Goal: Task Accomplishment & Management: Use online tool/utility

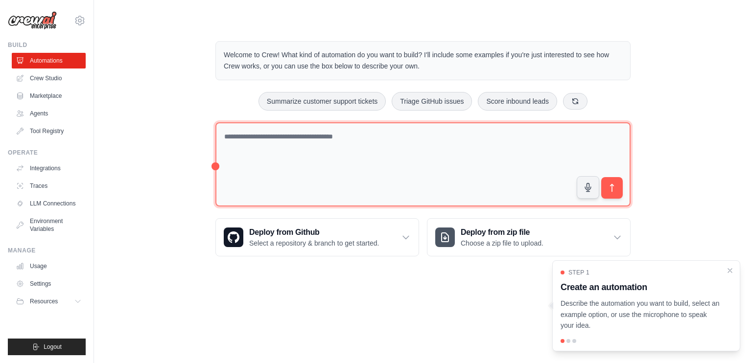
click at [338, 140] on textarea at bounding box center [422, 164] width 415 height 85
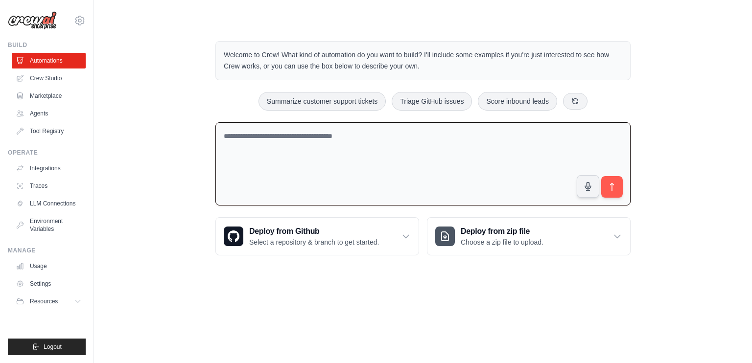
click at [338, 140] on textarea at bounding box center [422, 164] width 415 height 84
click at [44, 115] on link "Agents" at bounding box center [50, 114] width 74 height 16
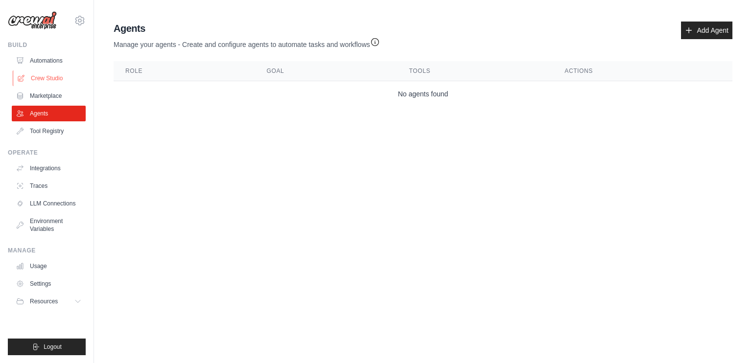
click at [37, 72] on link "Crew Studio" at bounding box center [50, 78] width 74 height 16
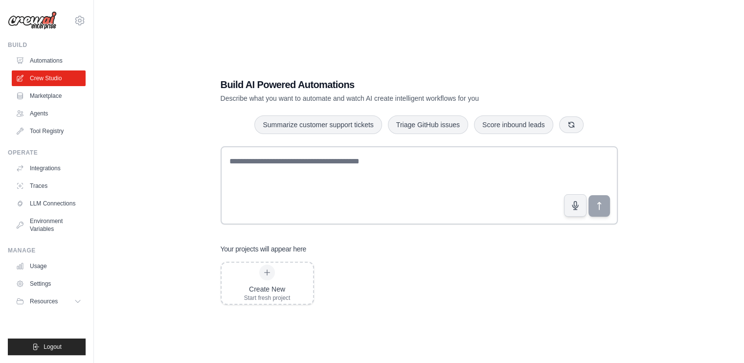
click at [356, 150] on textarea at bounding box center [419, 185] width 397 height 78
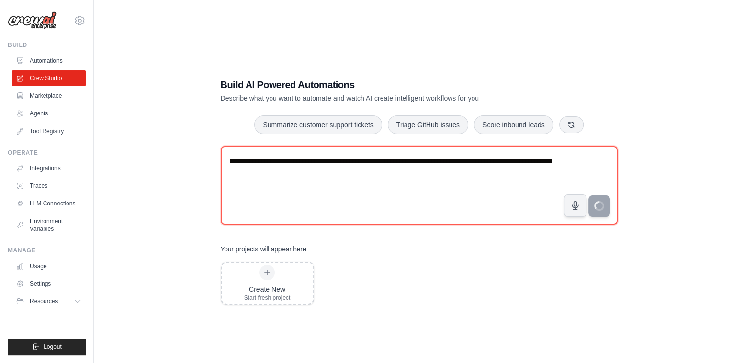
type textarea "**********"
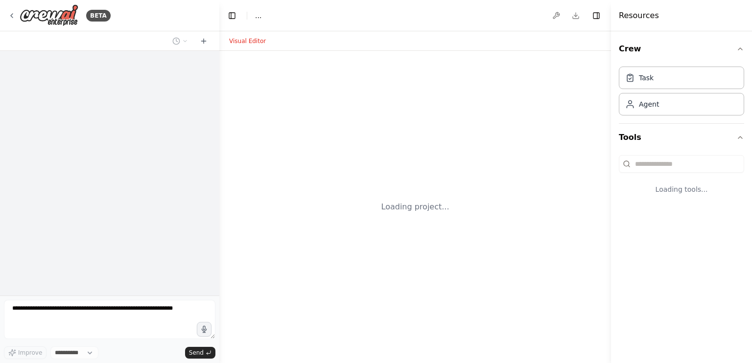
select select "****"
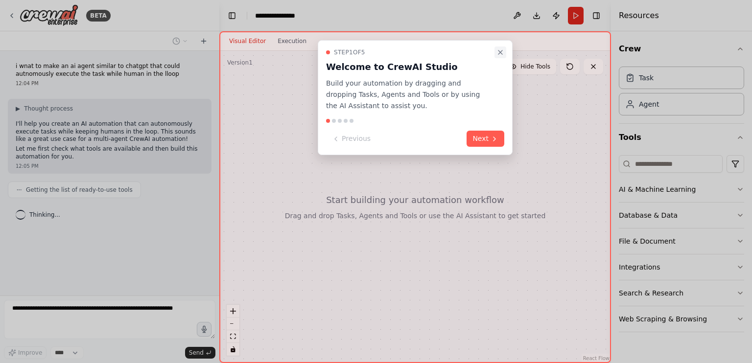
click at [501, 48] on icon "Close walkthrough" at bounding box center [500, 52] width 8 height 8
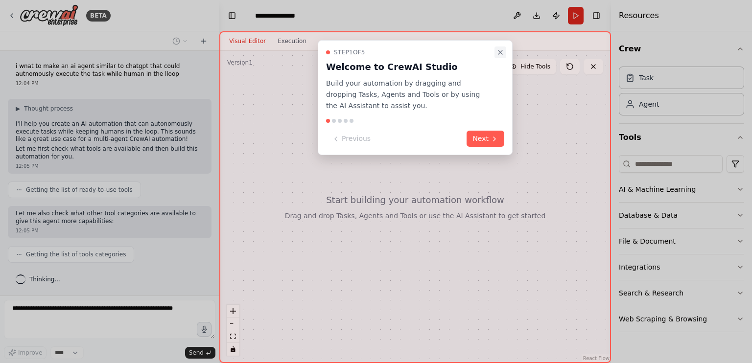
click at [497, 50] on icon "Close walkthrough" at bounding box center [500, 52] width 8 height 8
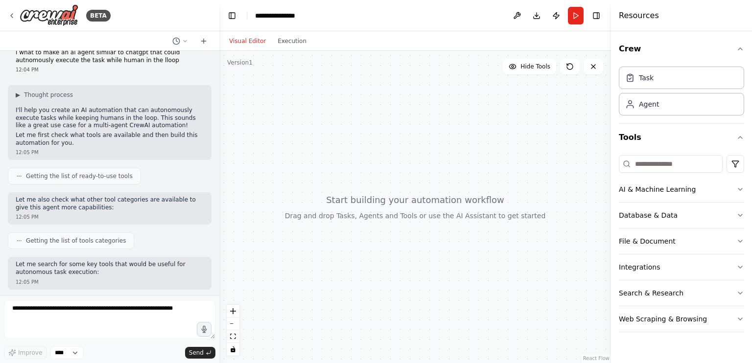
scroll to position [64, 0]
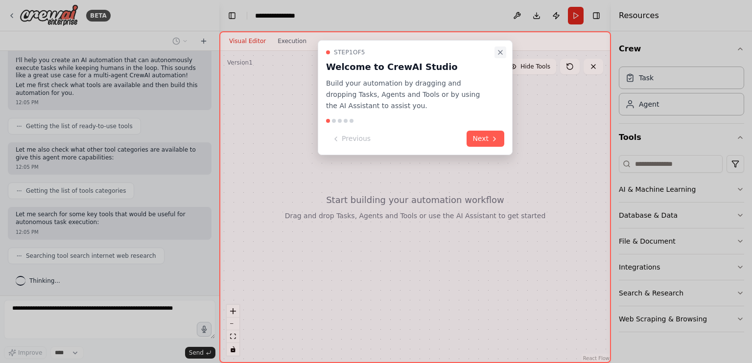
click at [501, 51] on icon "Close walkthrough" at bounding box center [500, 52] width 4 height 4
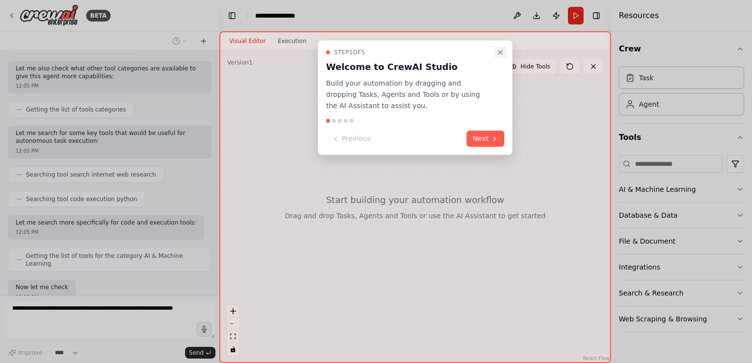
scroll to position [202, 0]
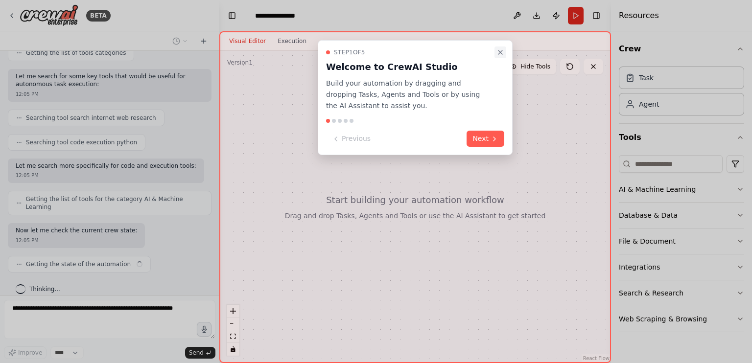
click at [501, 58] on button "Close walkthrough" at bounding box center [500, 52] width 12 height 12
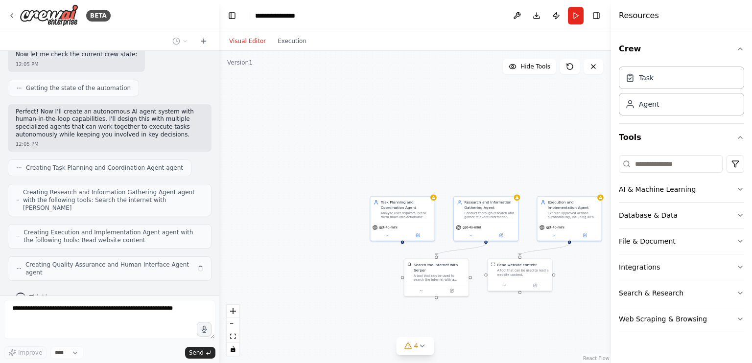
scroll to position [370, 0]
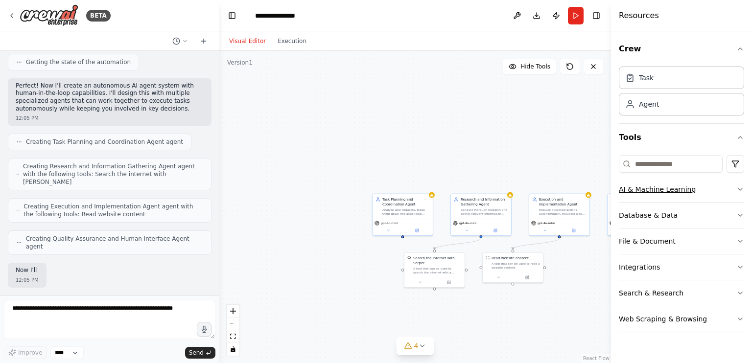
click at [628, 182] on button "AI & Machine Learning" at bounding box center [680, 189] width 125 height 25
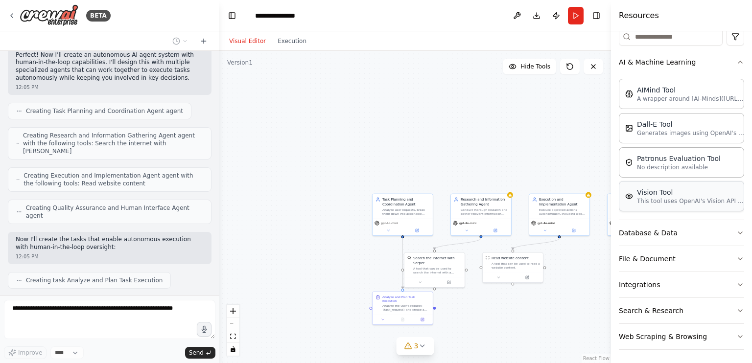
scroll to position [458, 0]
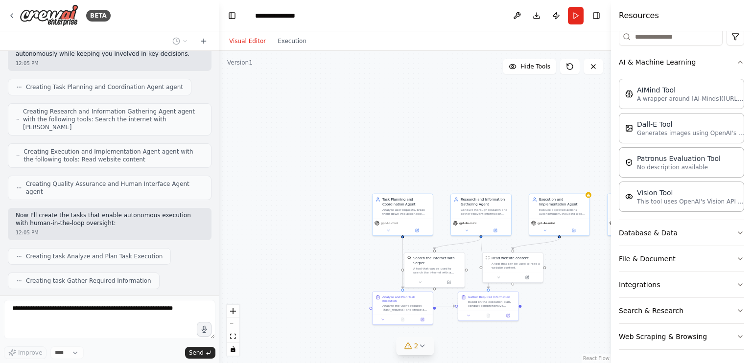
click at [424, 342] on icon at bounding box center [422, 346] width 8 height 8
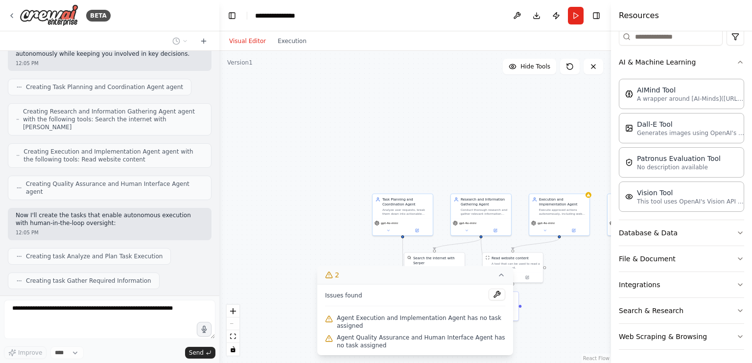
scroll to position [483, 0]
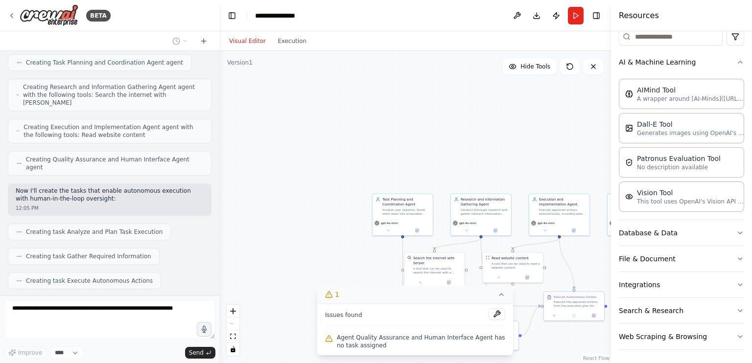
click at [321, 189] on div ".deletable-edge-delete-btn { width: 20px; height: 20px; border: 0px solid #ffff…" at bounding box center [414, 207] width 391 height 312
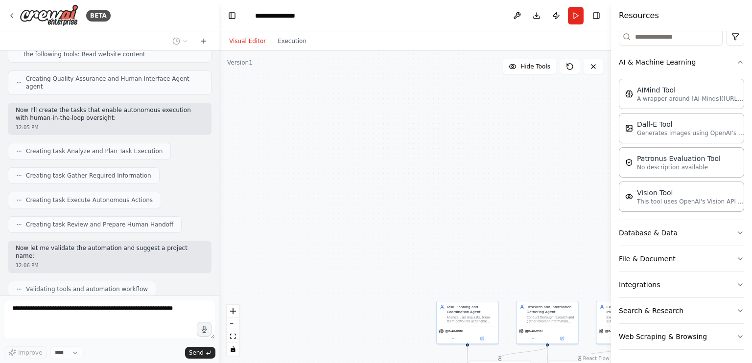
scroll to position [596, 0]
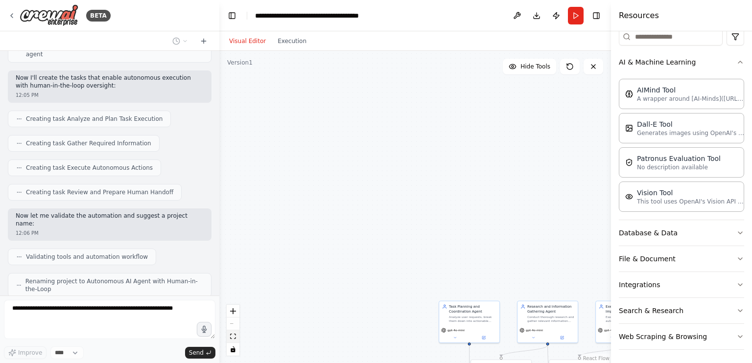
click at [232, 336] on icon "fit view" at bounding box center [233, 336] width 6 height 5
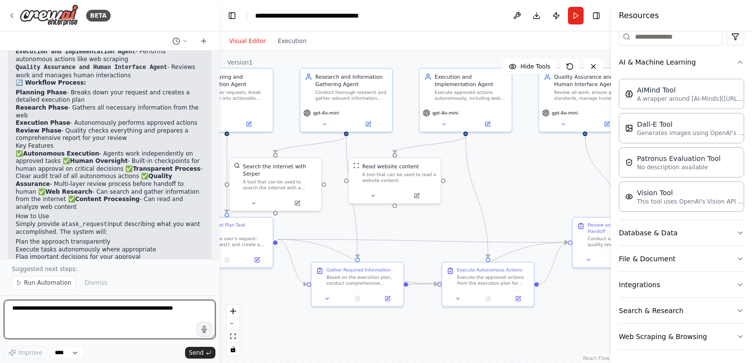
scroll to position [955, 0]
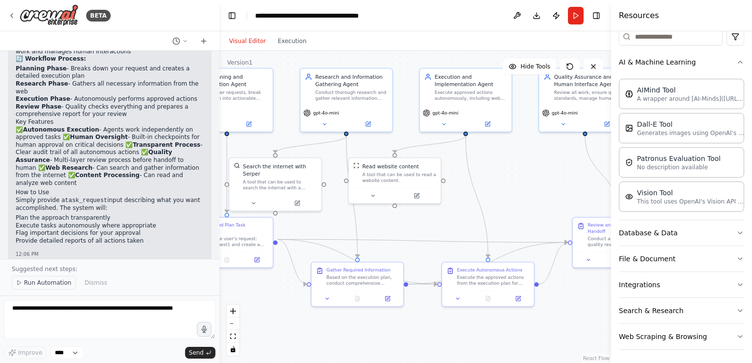
click at [51, 286] on span "Run Automation" at bounding box center [47, 283] width 47 height 8
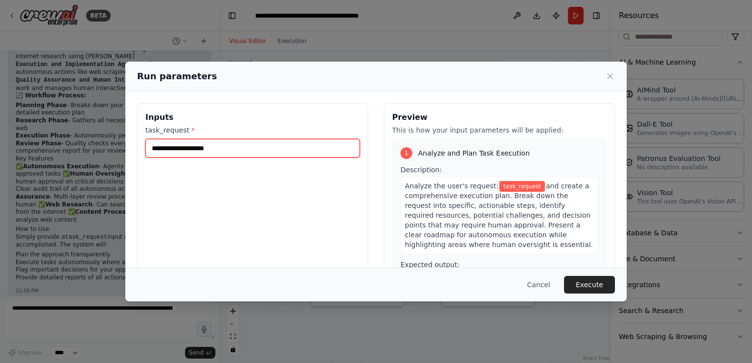
click at [226, 150] on input "task_request *" at bounding box center [252, 148] width 214 height 19
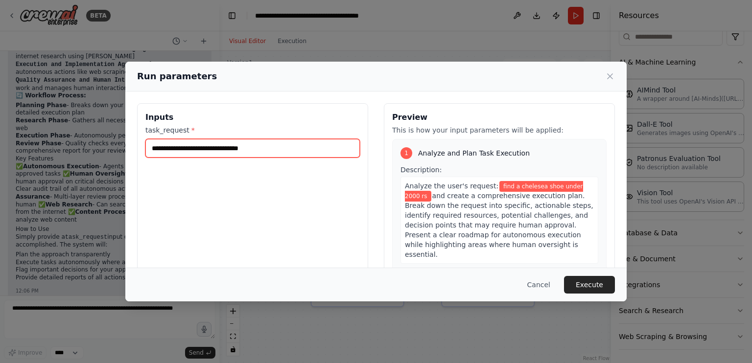
type input "**********"
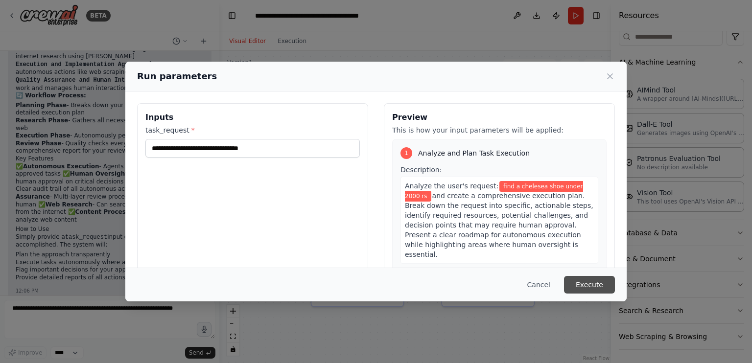
click at [589, 289] on button "Execute" at bounding box center [589, 285] width 51 height 18
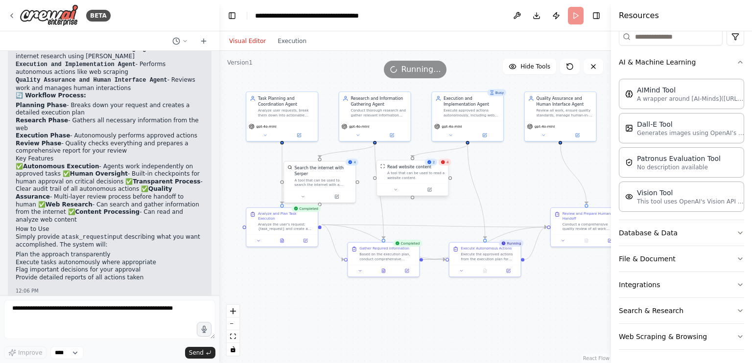
click at [443, 166] on div "Read website content" at bounding box center [415, 167] width 57 height 6
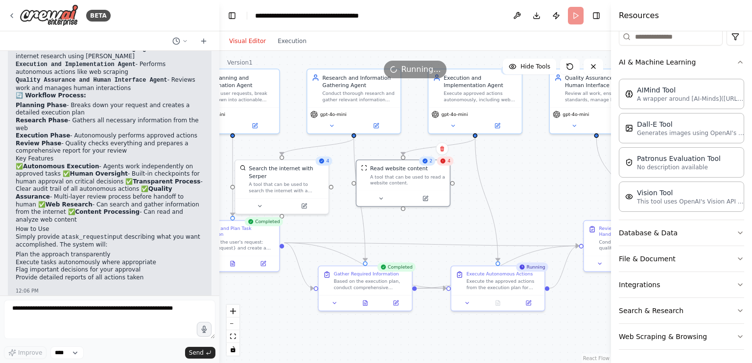
click at [451, 162] on div "4" at bounding box center [445, 161] width 17 height 9
click at [446, 166] on div "Read website content A tool that can be used to read a website content." at bounding box center [402, 174] width 93 height 30
click at [428, 180] on div "A tool that can be used to read a website content." at bounding box center [411, 178] width 75 height 12
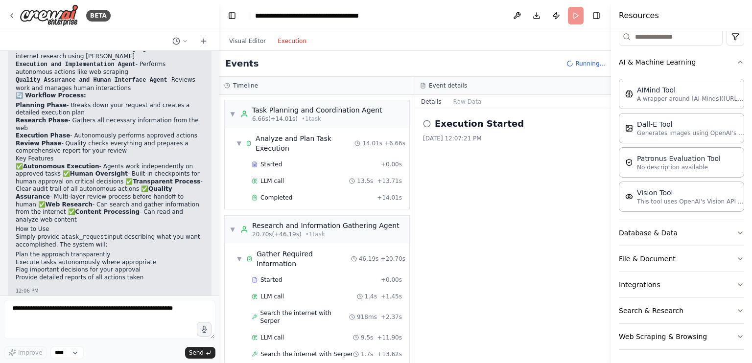
click at [280, 45] on button "Execution" at bounding box center [292, 41] width 41 height 12
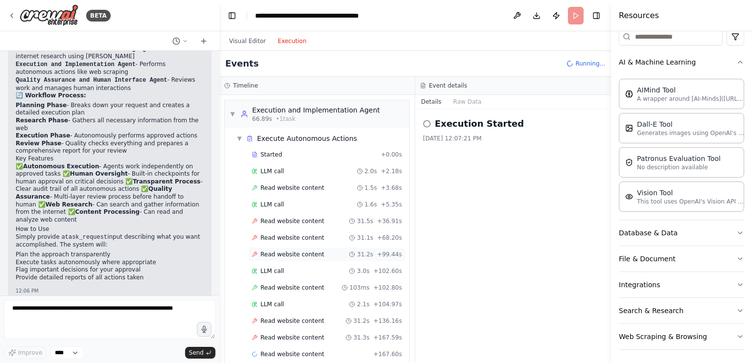
scroll to position [388, 0]
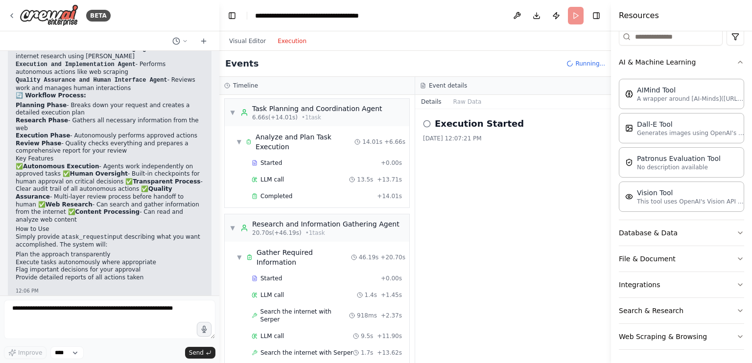
scroll to position [0, 0]
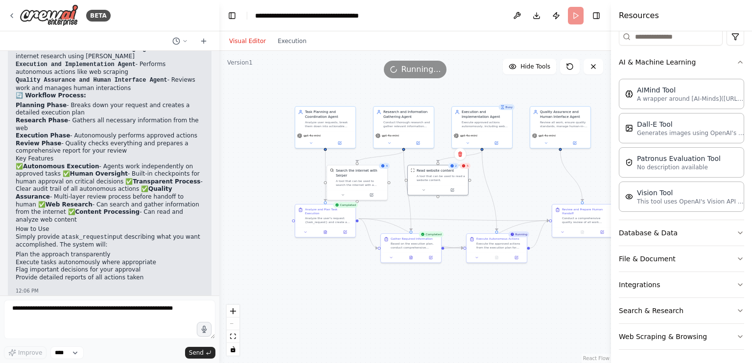
click at [251, 45] on button "Visual Editor" at bounding box center [247, 41] width 48 height 12
click at [63, 350] on select "****" at bounding box center [66, 352] width 33 height 13
click at [330, 319] on div ".deletable-edge-delete-btn { width: 20px; height: 20px; border: 0px solid #ffff…" at bounding box center [414, 207] width 391 height 312
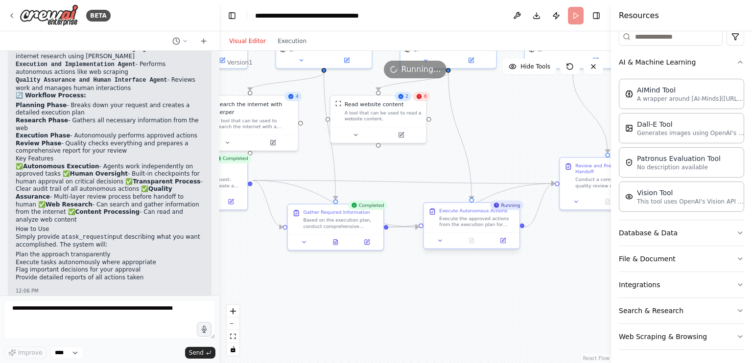
click at [493, 223] on div "Execute the approved actions from the execution plan for {task_request}. Perfor…" at bounding box center [476, 221] width 75 height 12
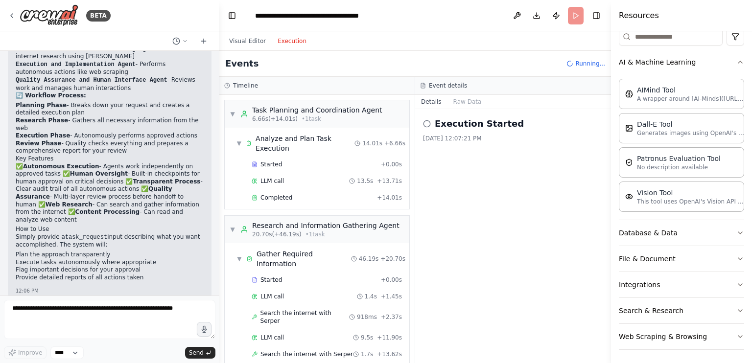
click at [291, 42] on button "Execution" at bounding box center [292, 41] width 41 height 12
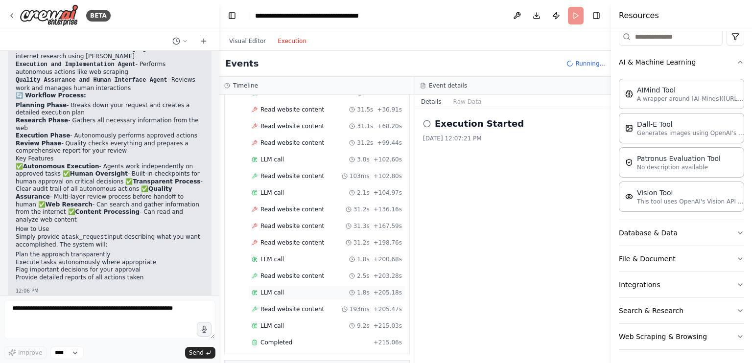
scroll to position [614, 0]
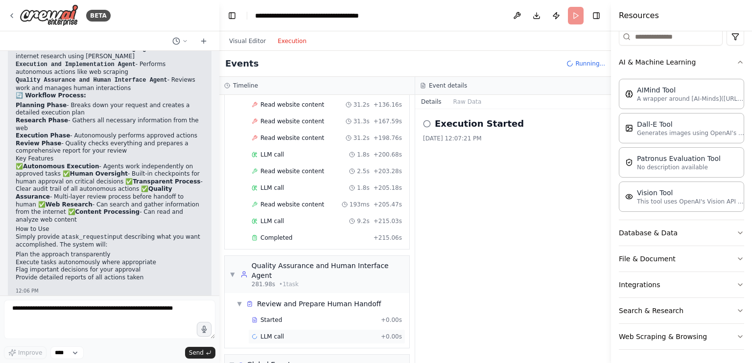
click at [271, 333] on span "LLM call" at bounding box center [271, 337] width 23 height 8
click at [464, 103] on button "Messages" at bounding box center [467, 102] width 41 height 14
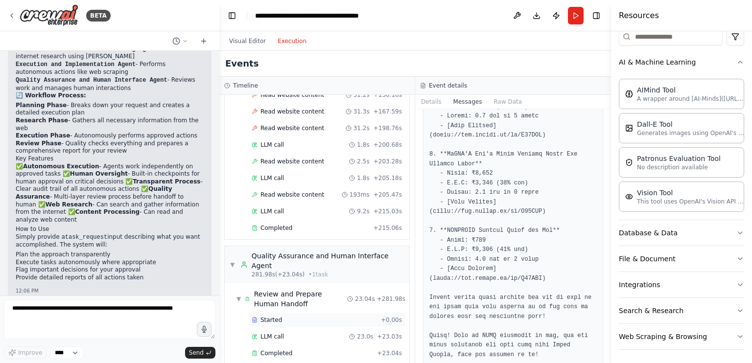
scroll to position [673, 0]
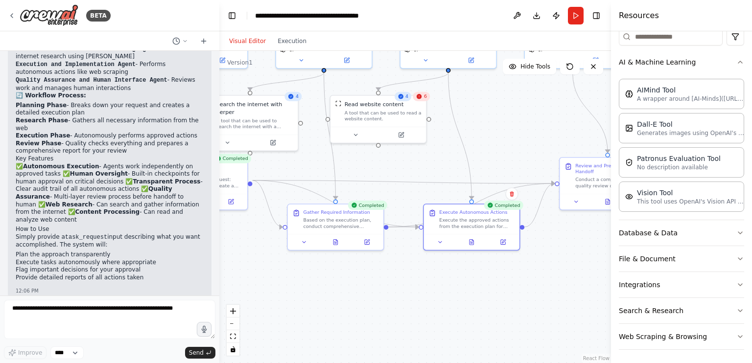
click at [245, 44] on button "Visual Editor" at bounding box center [247, 41] width 48 height 12
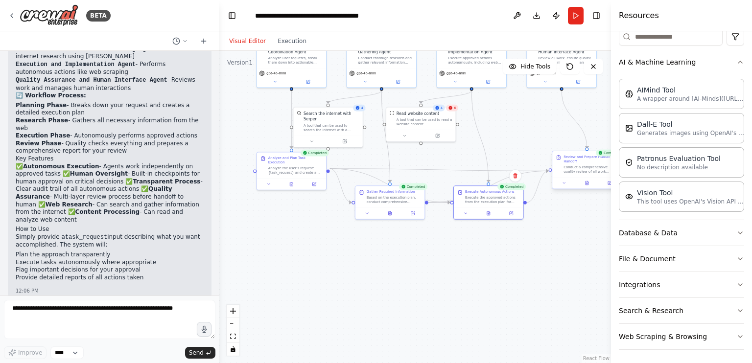
click at [569, 166] on div "Conduct a comprehensive quality review of all work completed for {task_request}…" at bounding box center [590, 169] width 55 height 9
click at [587, 184] on icon at bounding box center [586, 183] width 3 height 4
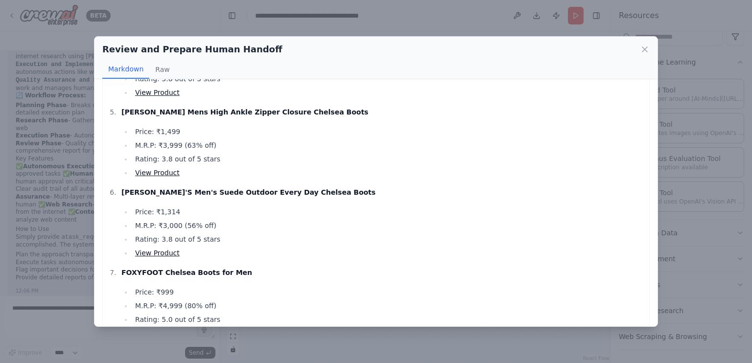
scroll to position [973, 0]
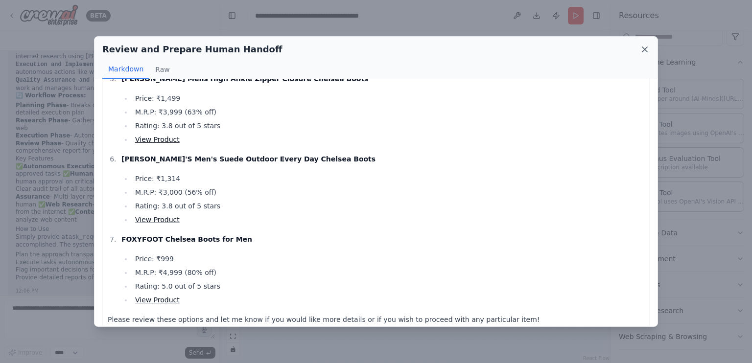
click at [642, 51] on icon at bounding box center [644, 49] width 5 height 5
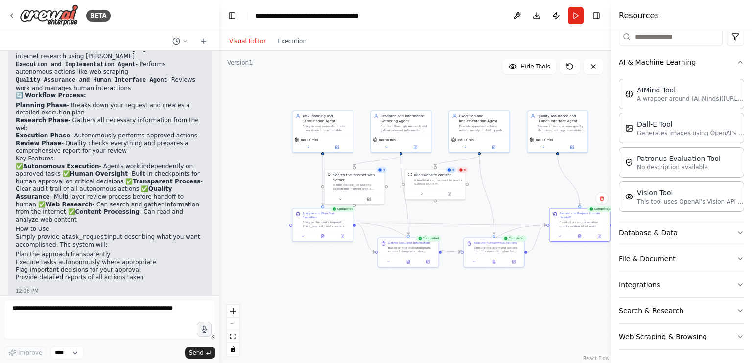
drag, startPoint x: 256, startPoint y: 126, endPoint x: 288, endPoint y: 167, distance: 51.6
click at [288, 167] on div ".deletable-edge-delete-btn { width: 20px; height: 20px; border: 0px solid #ffff…" at bounding box center [414, 207] width 391 height 312
drag, startPoint x: 269, startPoint y: 106, endPoint x: 278, endPoint y: 110, distance: 9.8
drag, startPoint x: 278, startPoint y: 110, endPoint x: 276, endPoint y: 99, distance: 10.9
click at [276, 99] on div ".deletable-edge-delete-btn { width: 20px; height: 20px; border: 0px solid #ffff…" at bounding box center [414, 207] width 391 height 312
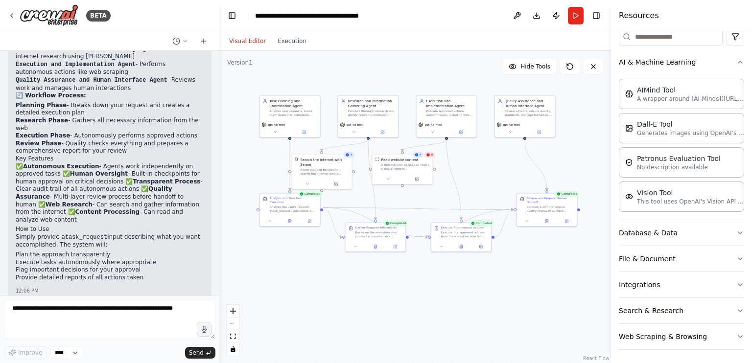
drag, startPoint x: 276, startPoint y: 99, endPoint x: 245, endPoint y: 84, distance: 34.4
click at [245, 84] on div ".deletable-edge-delete-btn { width: 20px; height: 20px; border: 0px solid #ffff…" at bounding box center [414, 207] width 391 height 312
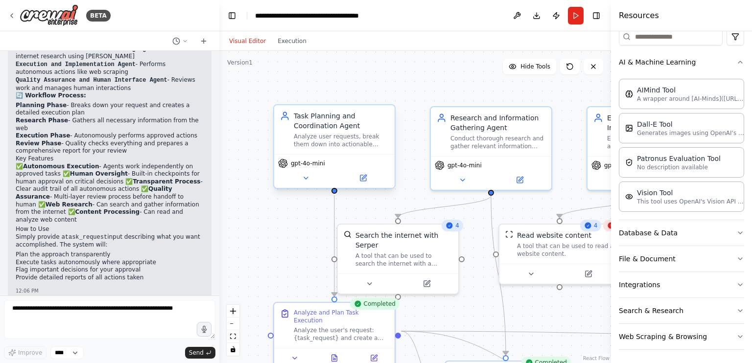
click at [329, 135] on div "Analyze user requests, break them down into actionable steps, coordinate task e…" at bounding box center [341, 141] width 95 height 16
click at [346, 137] on div "Analyze user requests, break them down into actionable steps, coordinate task e…" at bounding box center [341, 141] width 95 height 16
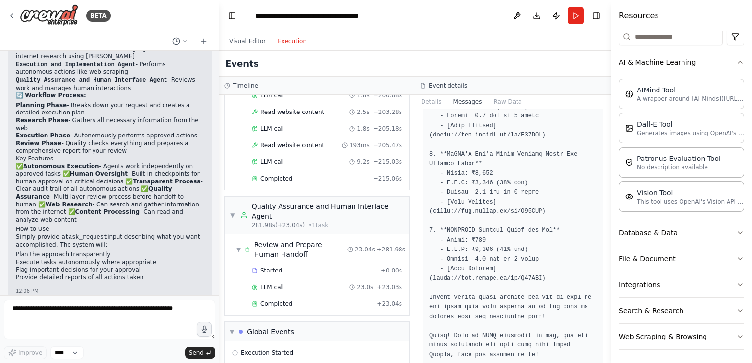
click at [284, 39] on button "Execution" at bounding box center [292, 41] width 41 height 12
click at [433, 100] on button "Details" at bounding box center [431, 102] width 32 height 14
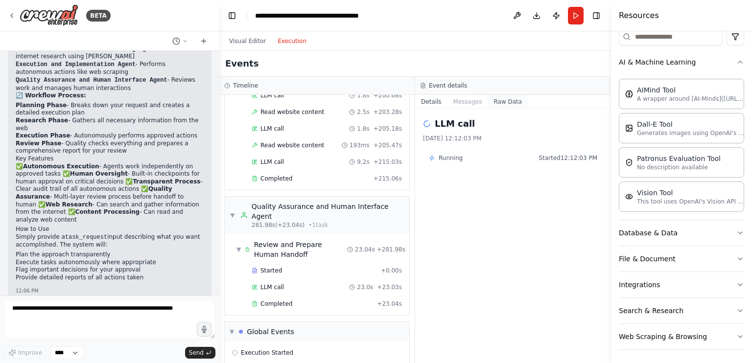
drag, startPoint x: 464, startPoint y: 98, endPoint x: 502, endPoint y: 100, distance: 37.8
click at [502, 100] on div "Details Messages Raw Data" at bounding box center [513, 102] width 196 height 14
click at [502, 100] on button "Raw Data" at bounding box center [507, 102] width 40 height 14
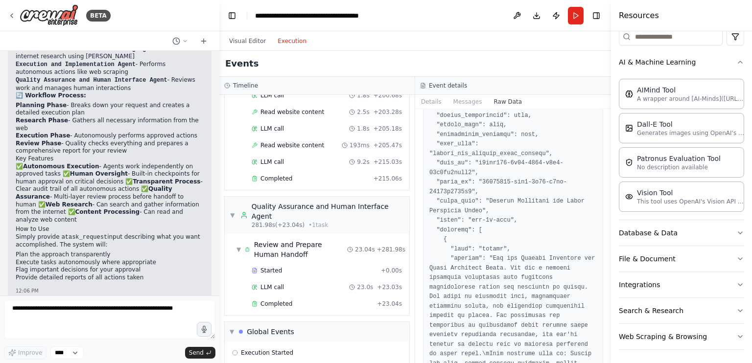
scroll to position [0, 0]
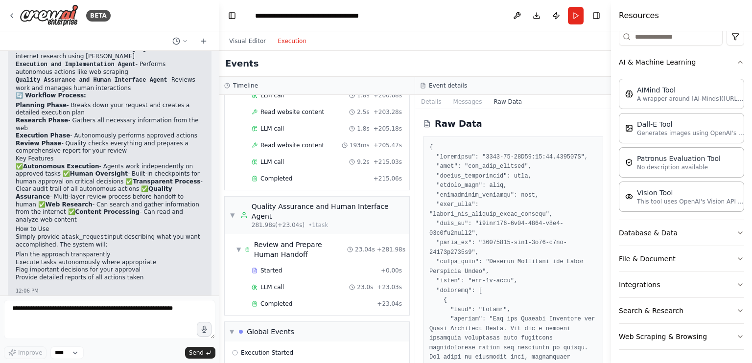
click at [428, 78] on div "Event details" at bounding box center [513, 86] width 196 height 18
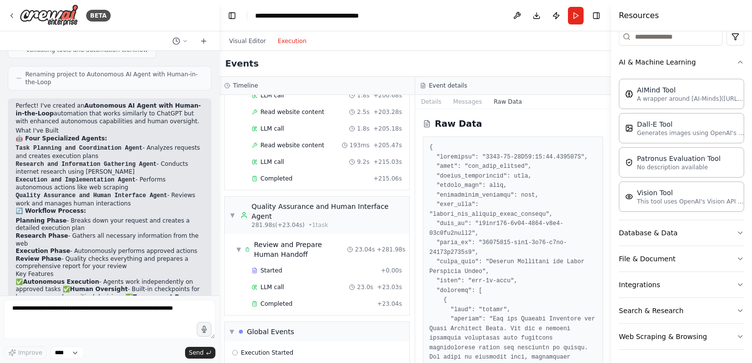
scroll to position [918, 0]
